Goal: Task Accomplishment & Management: Use online tool/utility

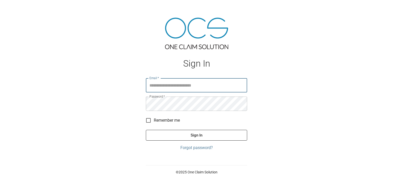
type input "**********"
click at [201, 136] on button "Sign In" at bounding box center [196, 135] width 101 height 11
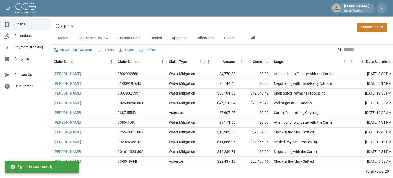
click at [83, 49] on button "Columns" at bounding box center [83, 50] width 22 height 8
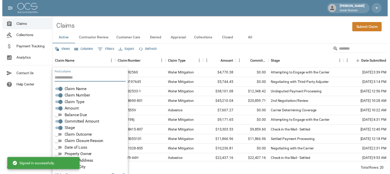
scroll to position [10, 0]
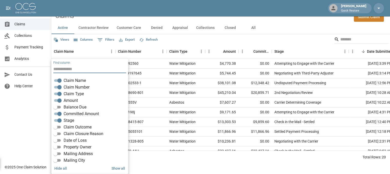
click at [252, 27] on button "All" at bounding box center [252, 28] width 23 height 12
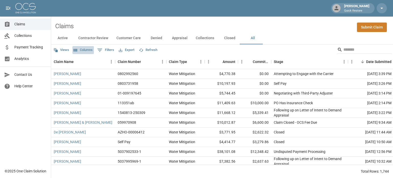
click at [83, 50] on button "Columns" at bounding box center [83, 50] width 22 height 8
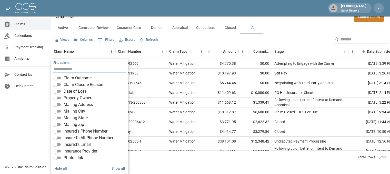
scroll to position [51, 0]
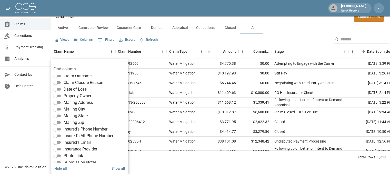
click at [77, 147] on span "Insurance Provider" at bounding box center [81, 149] width 34 height 6
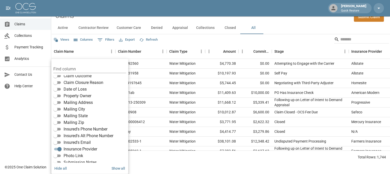
click at [269, 164] on div "Total Rows: 1,744" at bounding box center [220, 157] width 338 height 13
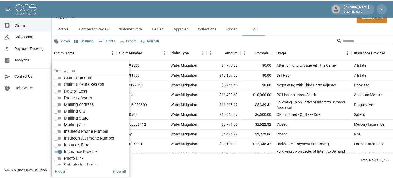
scroll to position [0, 0]
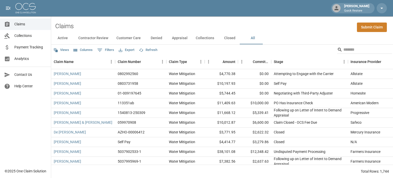
click at [127, 50] on button "Export" at bounding box center [127, 50] width 18 height 8
click at [137, 69] on li "Download as Excel" at bounding box center [139, 69] width 43 height 9
